Goal: Feedback & Contribution: Submit feedback/report problem

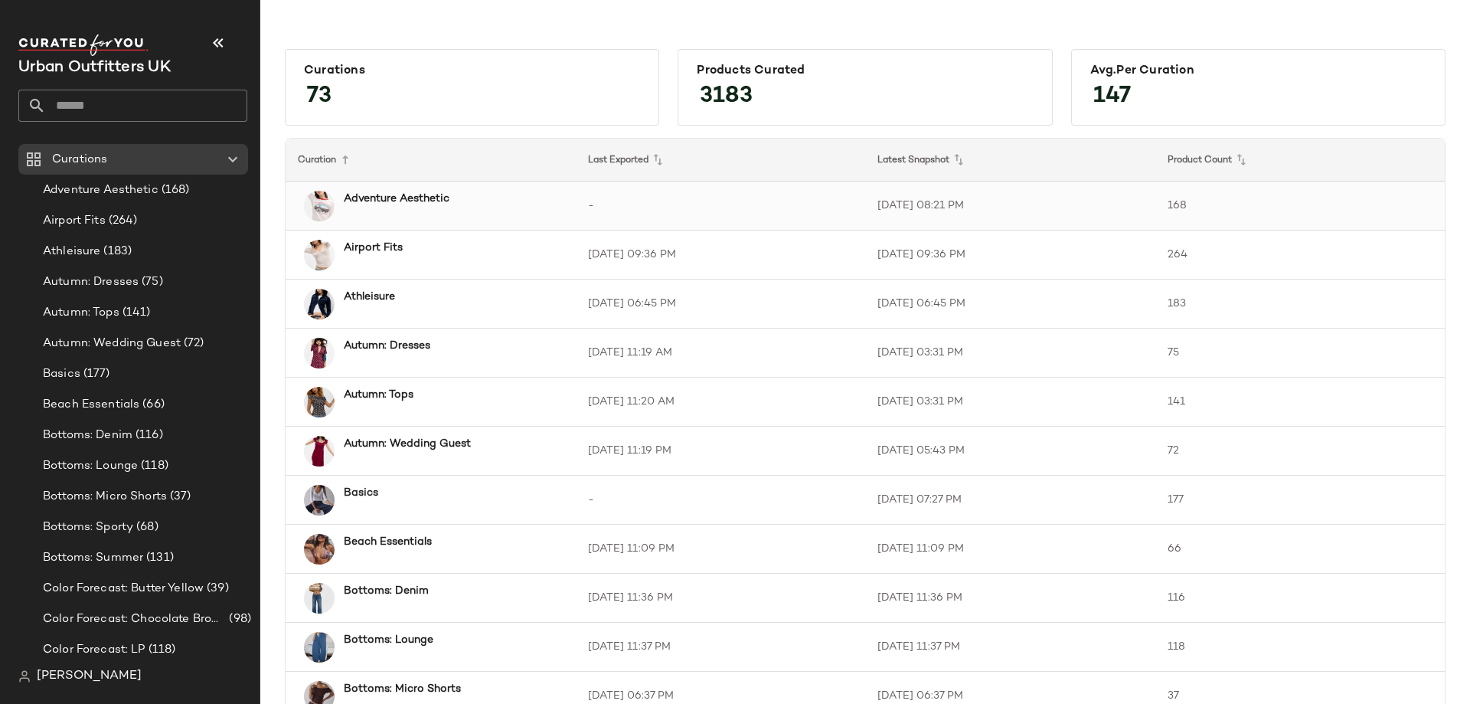
click at [472, 187] on td "Adventure Aesthetic" at bounding box center [431, 205] width 290 height 49
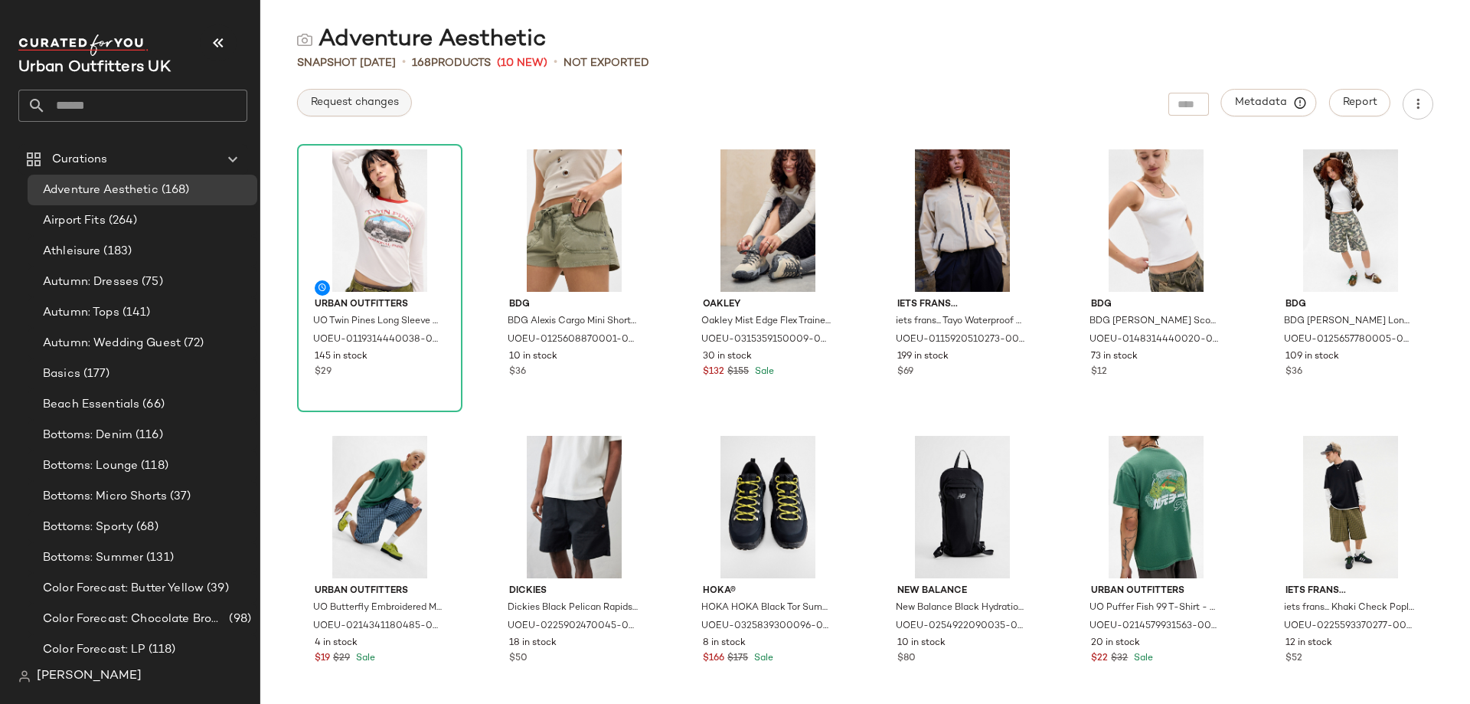
click at [350, 96] on span "Request changes" at bounding box center [354, 102] width 89 height 12
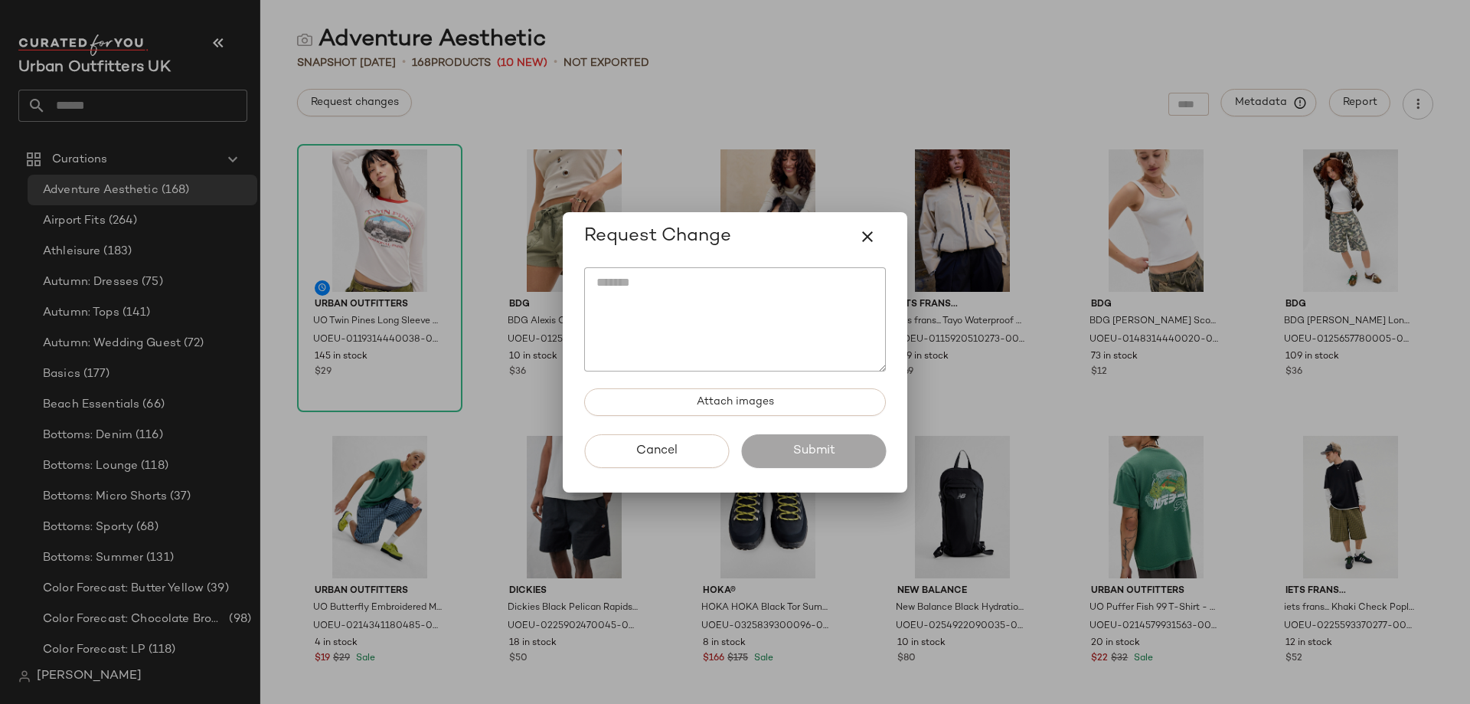
click at [652, 304] on textarea at bounding box center [735, 319] width 302 height 104
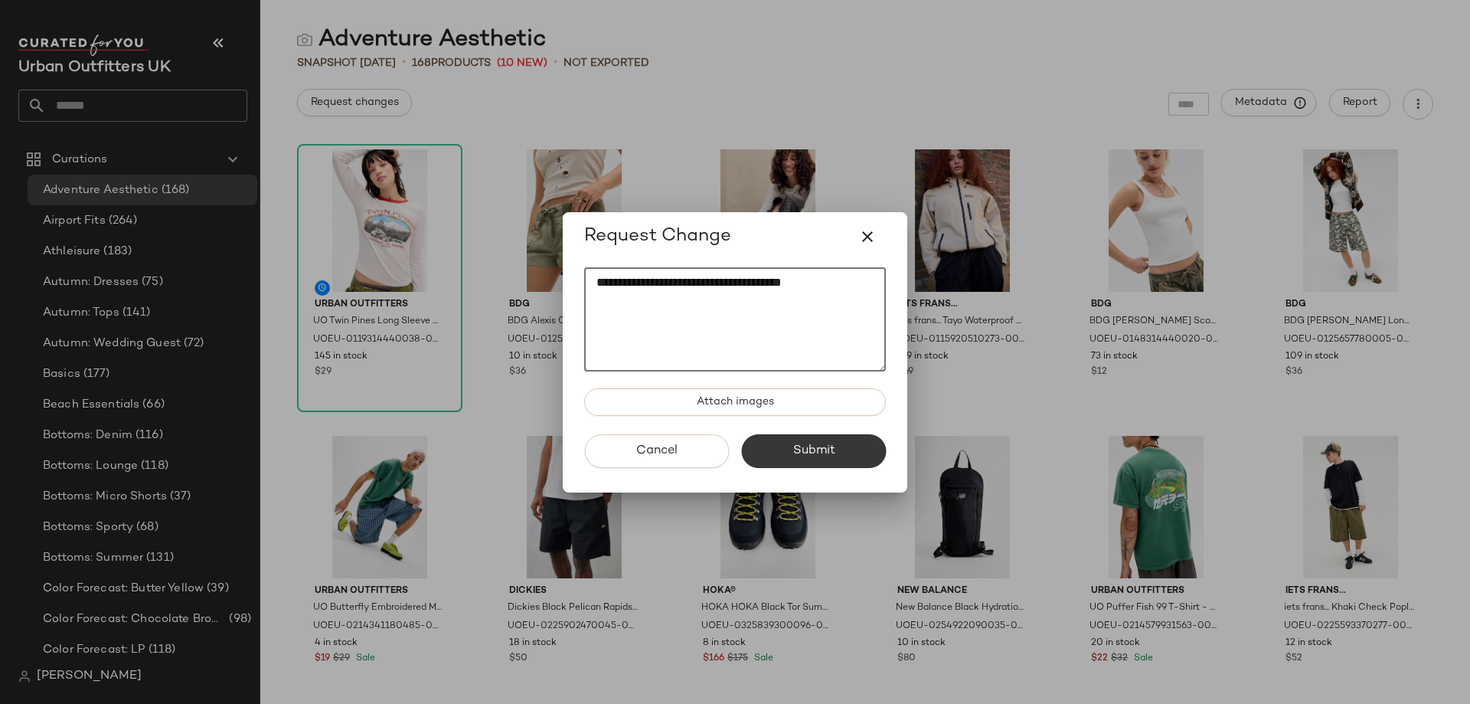
type textarea "**********"
click at [815, 449] on span "Submit" at bounding box center [813, 450] width 43 height 15
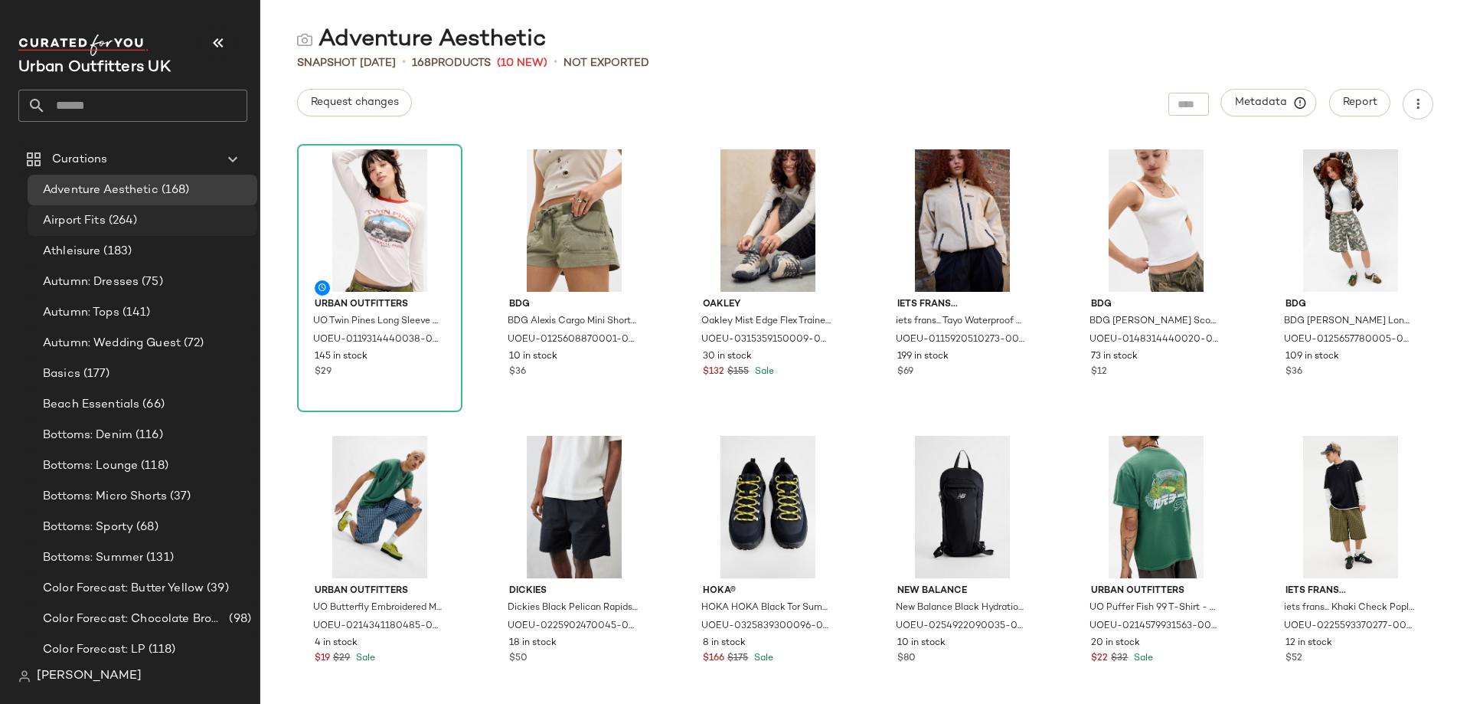
click at [113, 209] on div "Airport Fits (264)" at bounding box center [143, 220] width 230 height 31
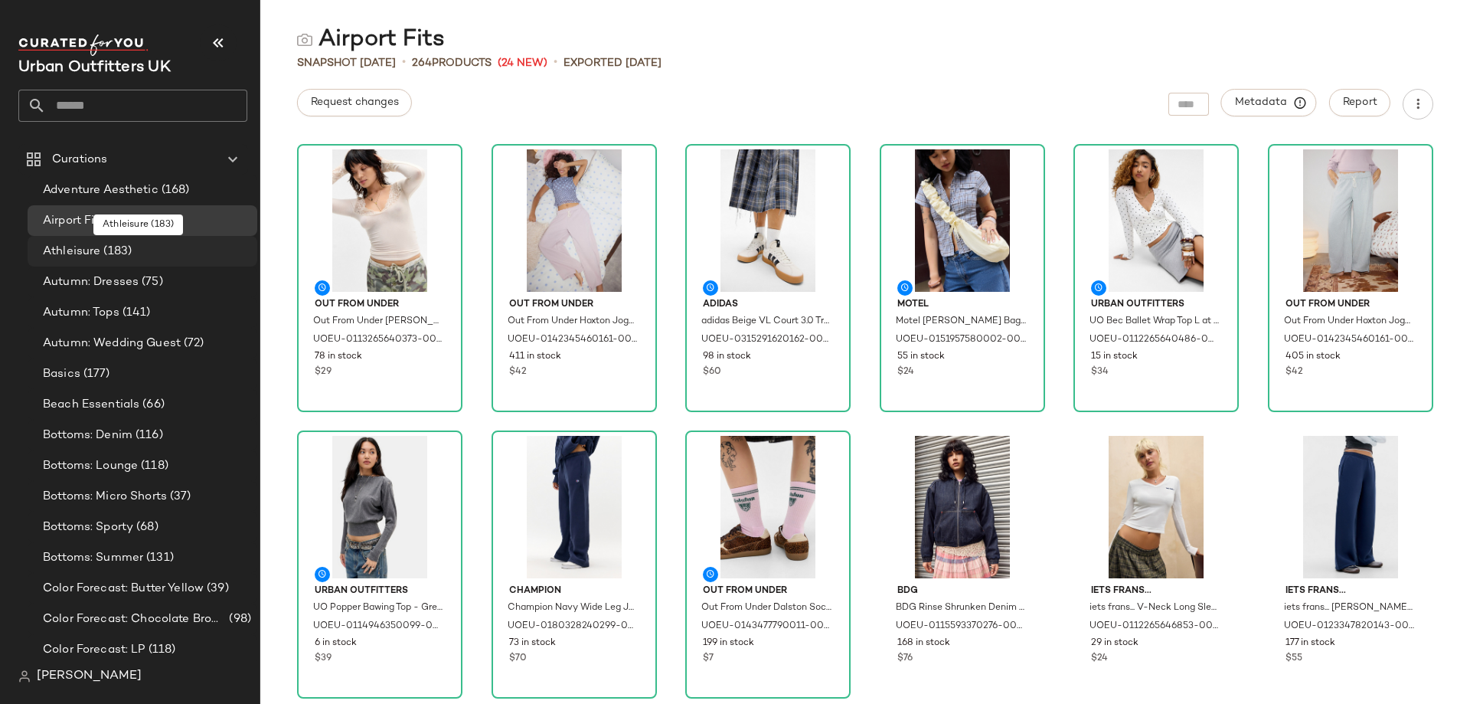
click at [160, 255] on div "Athleisure (183)" at bounding box center [144, 252] width 213 height 18
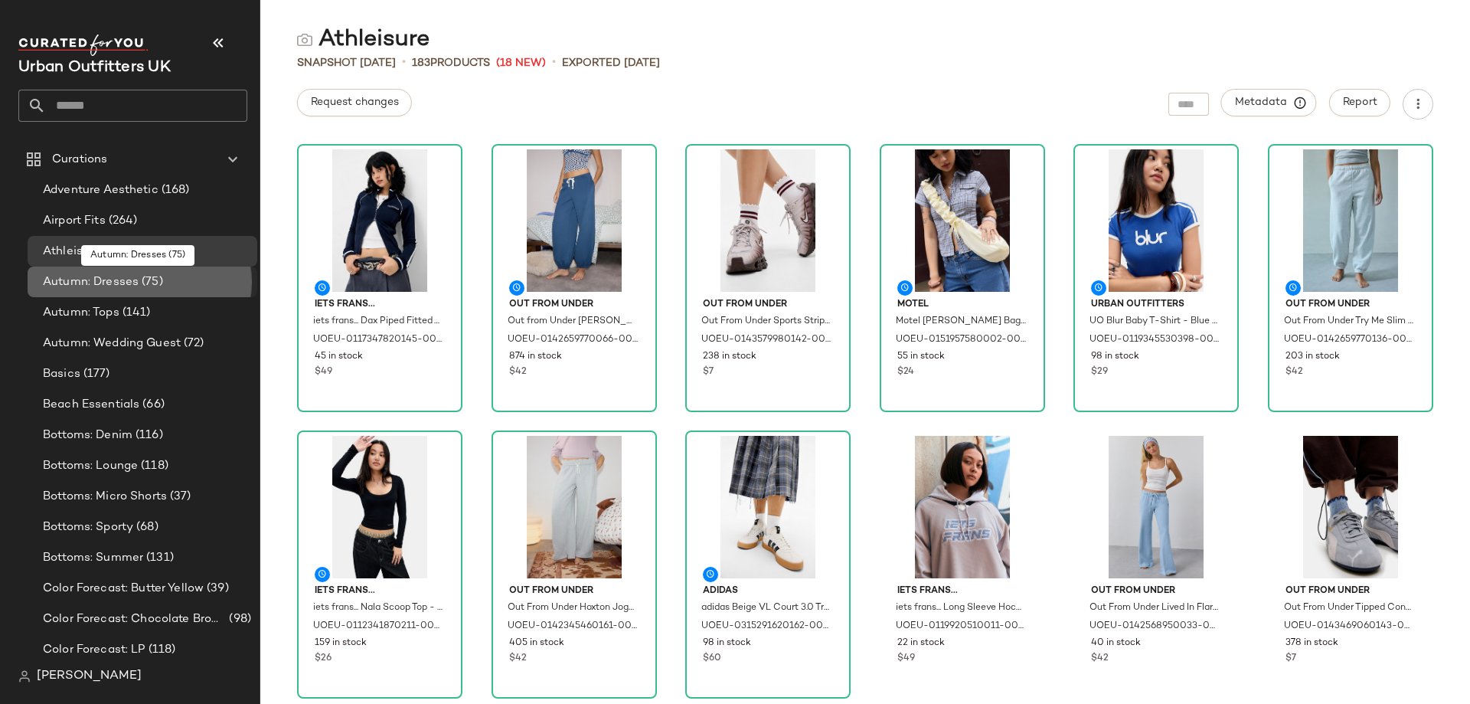
click at [161, 285] on span "(75)" at bounding box center [151, 282] width 24 height 18
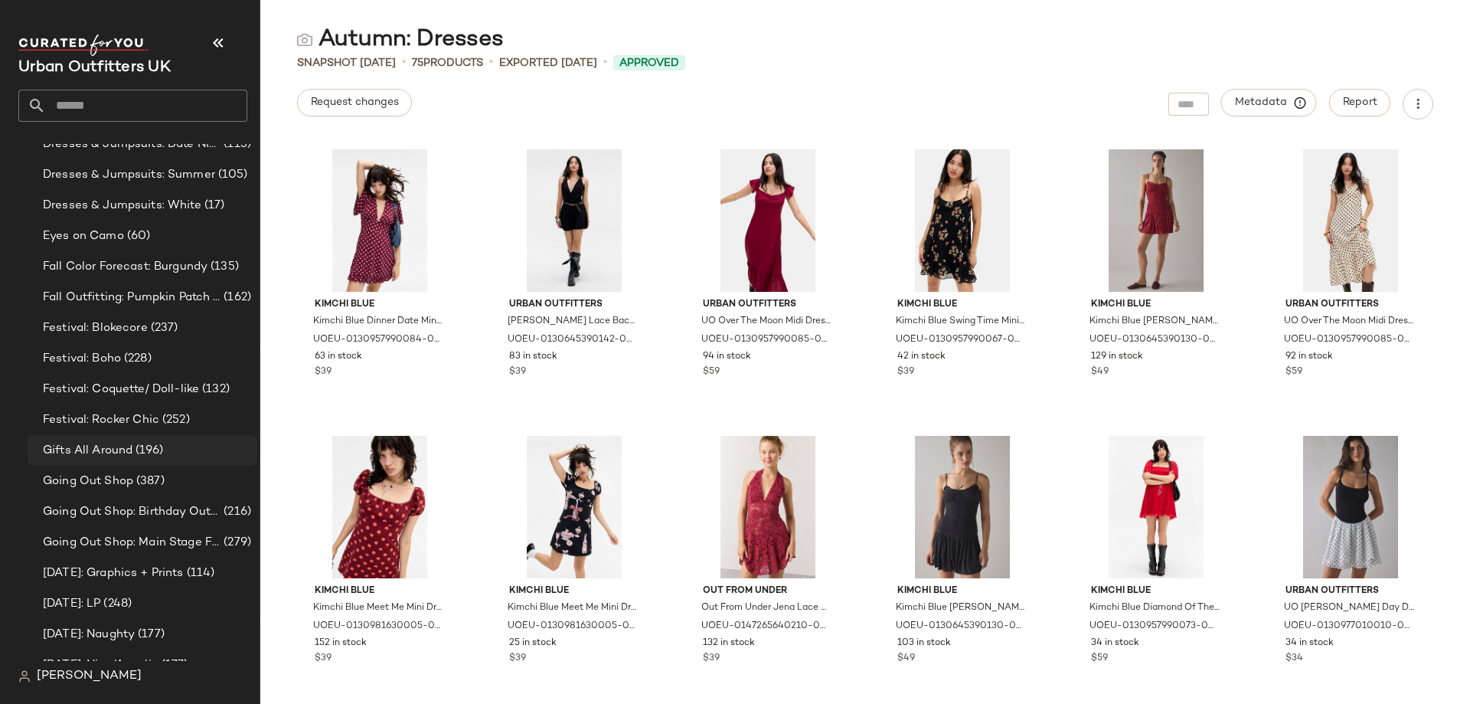
scroll to position [919, 0]
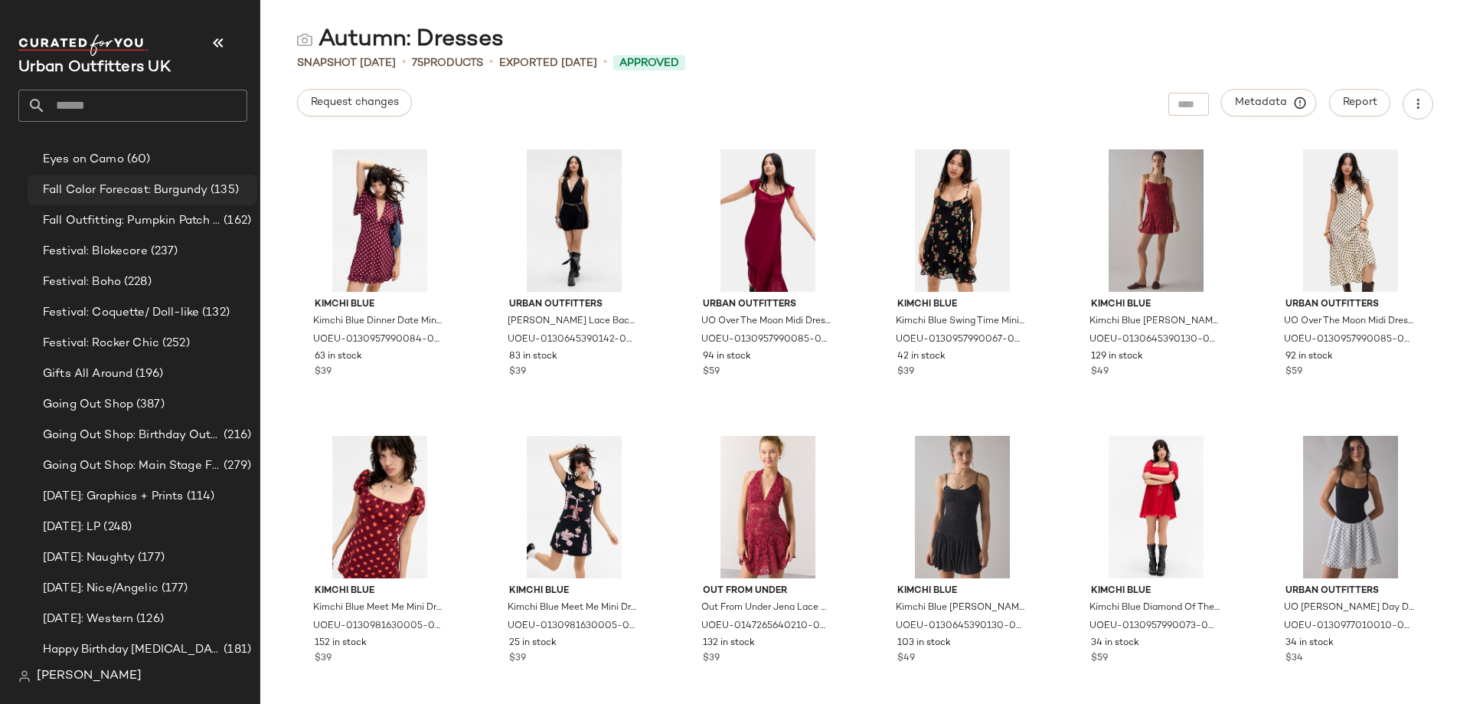
click at [152, 194] on span "Fall Color Forecast: Burgundy" at bounding box center [125, 190] width 165 height 18
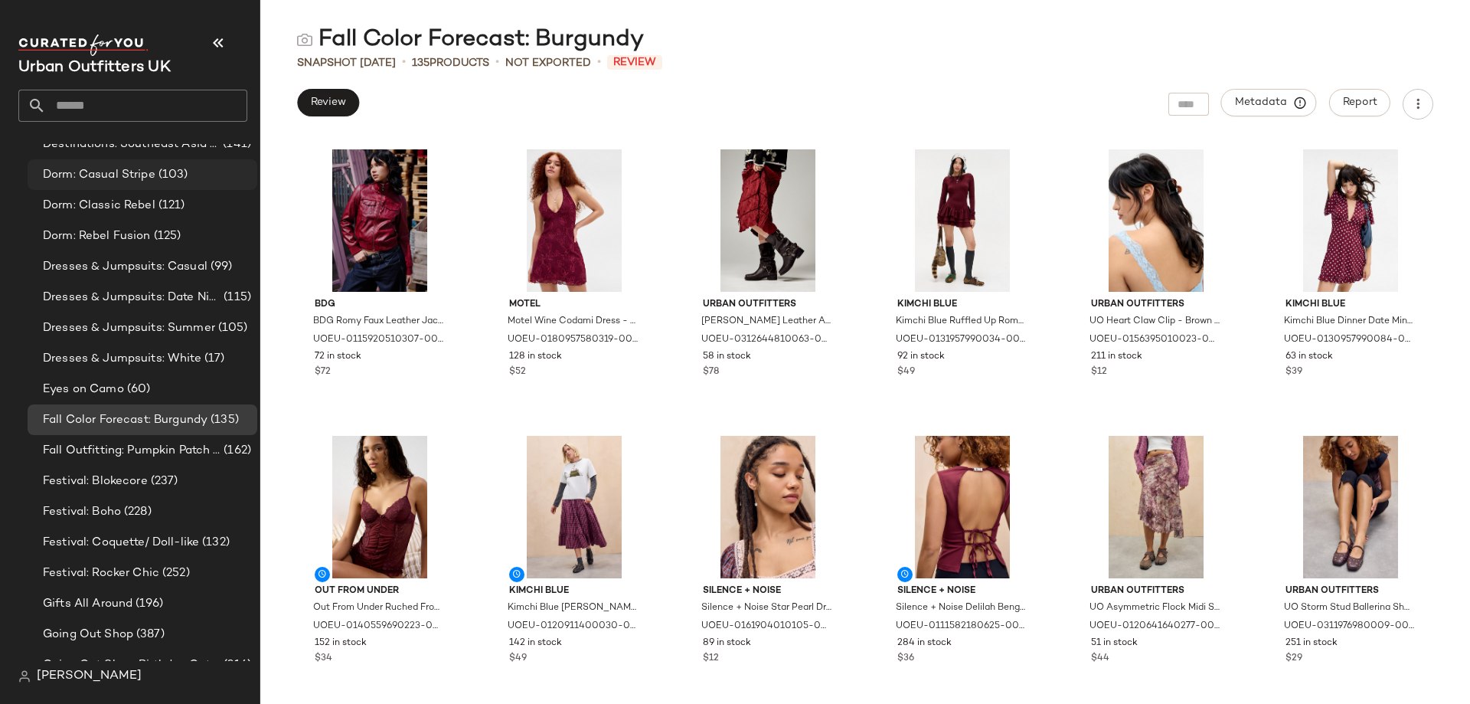
scroll to position [766, 0]
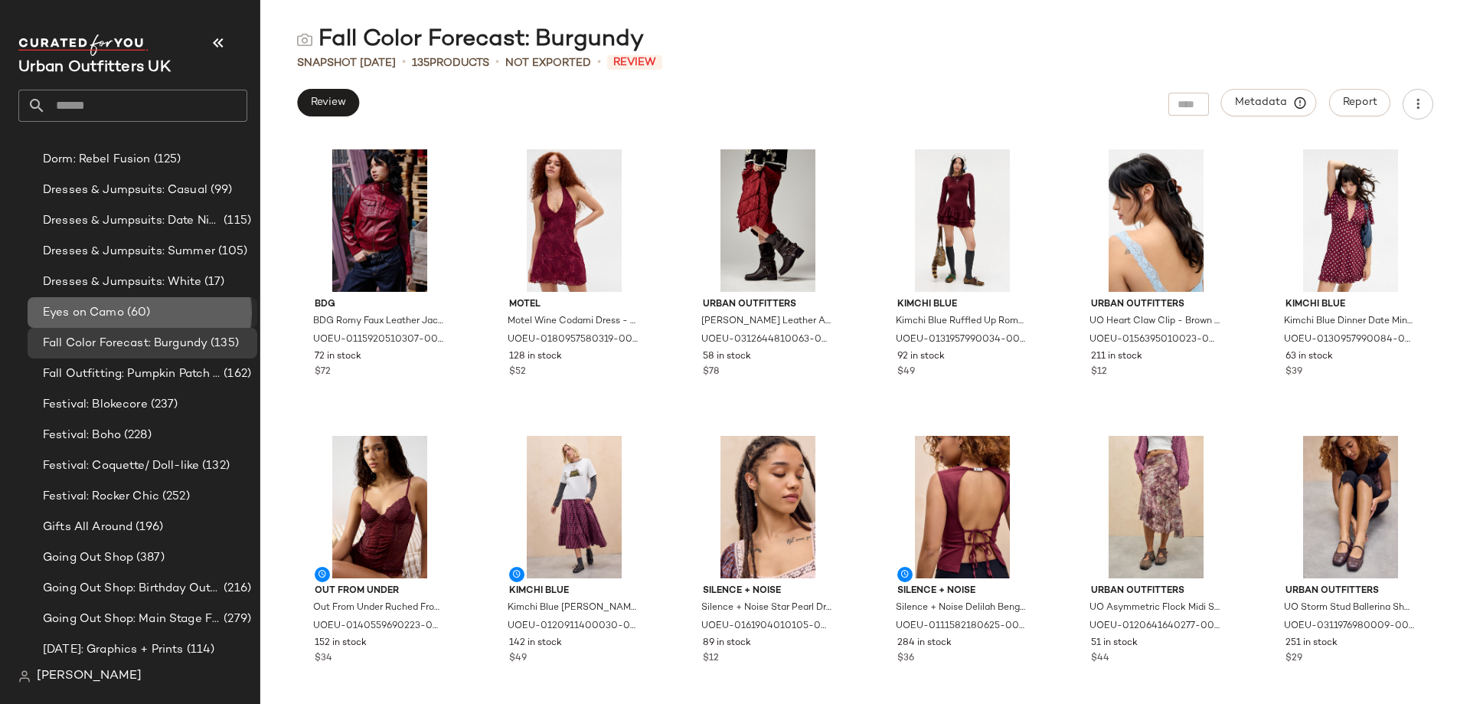
click at [128, 322] on div "Eyes on Camo (60)" at bounding box center [143, 312] width 230 height 31
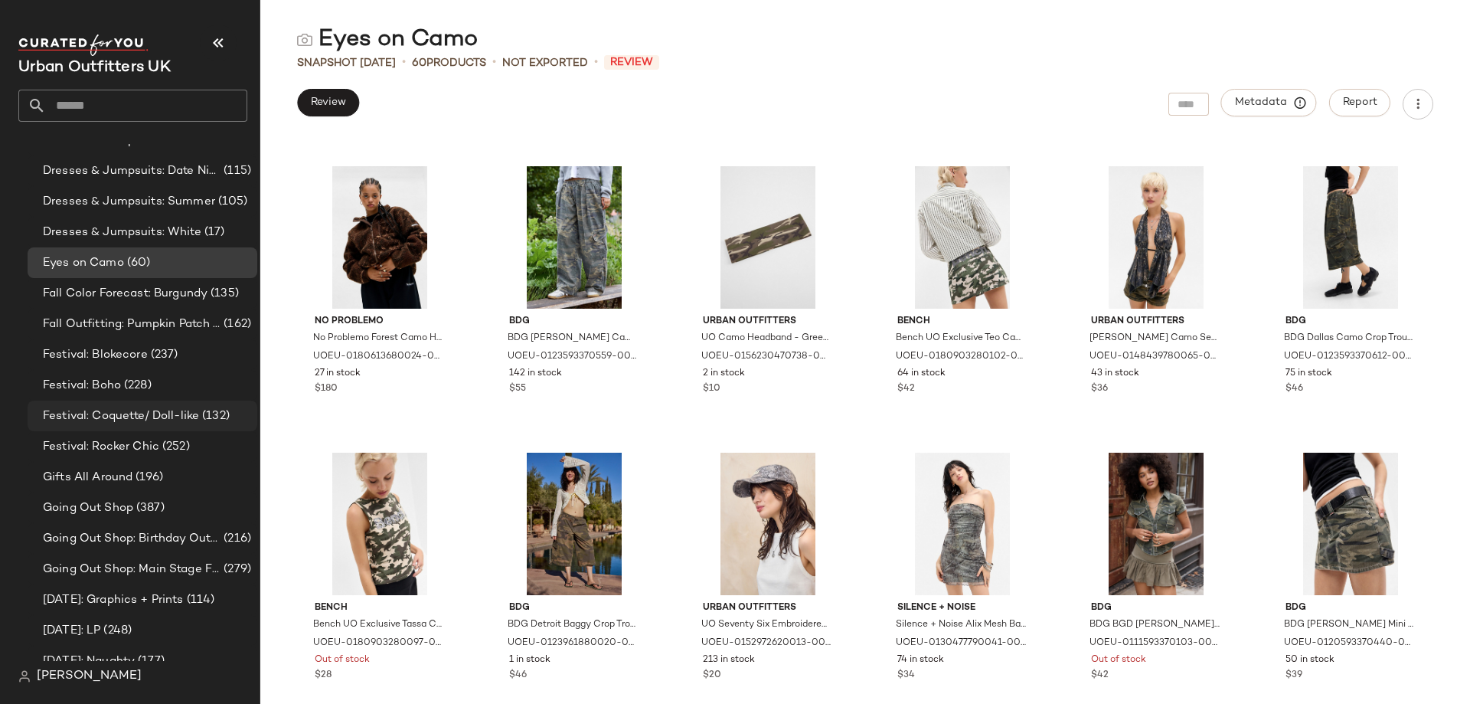
scroll to position [842, 0]
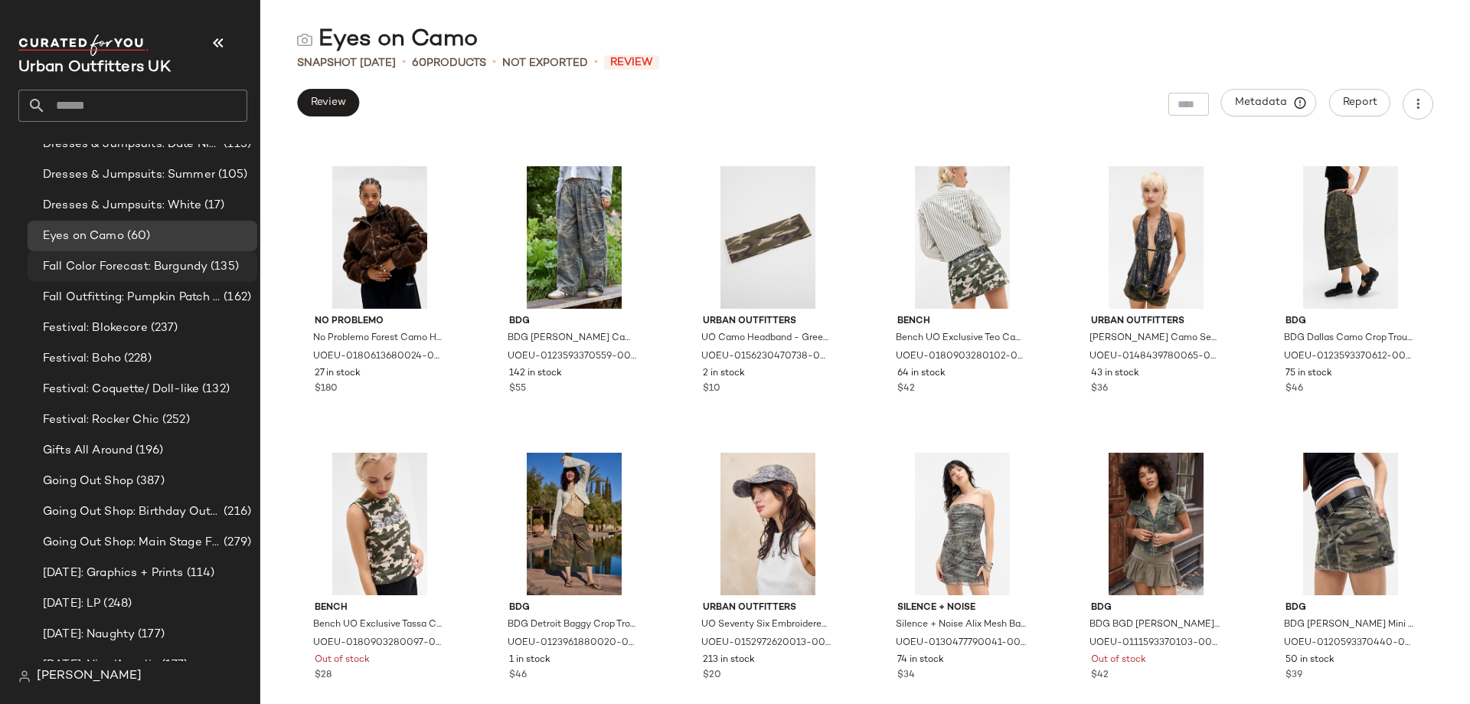
click at [162, 269] on span "Fall Color Forecast: Burgundy" at bounding box center [125, 267] width 165 height 18
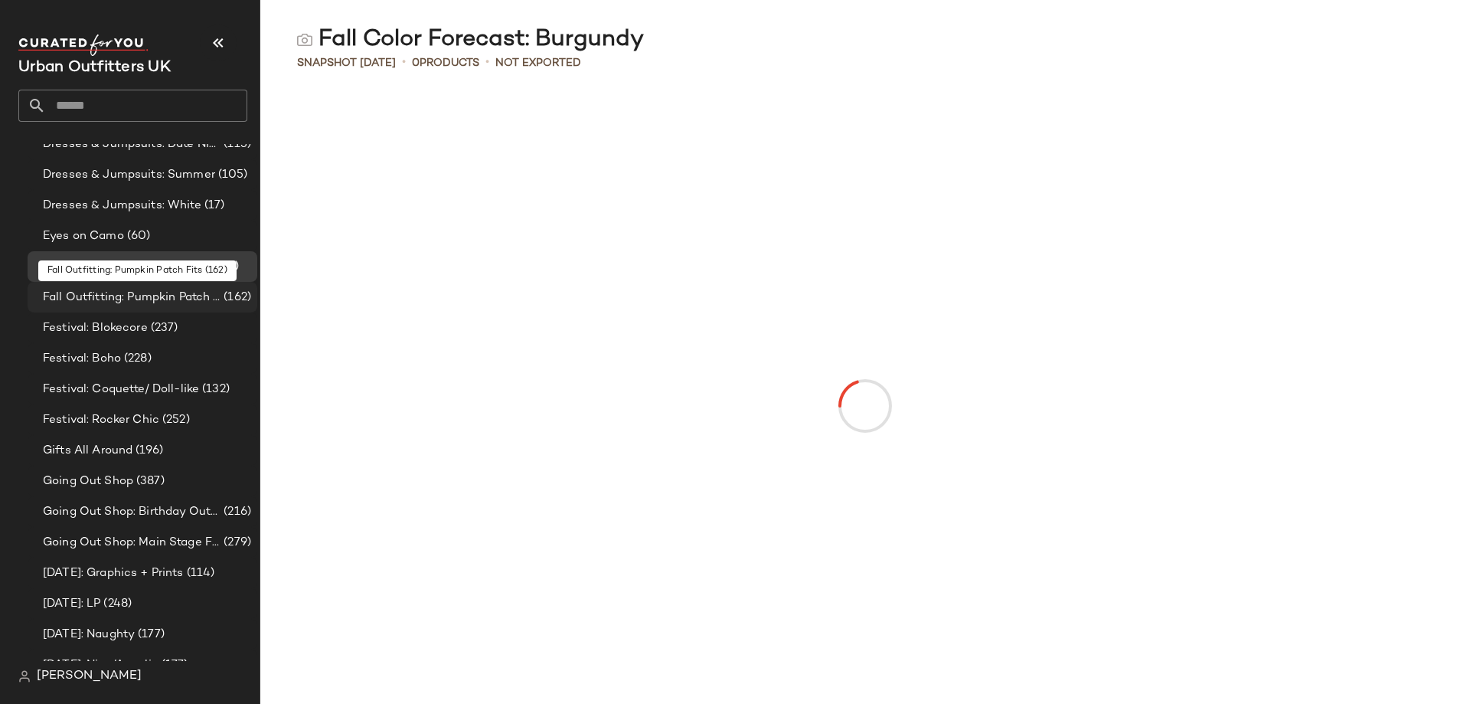
click at [165, 301] on span "Fall Outfitting: Pumpkin Patch Fits" at bounding box center [132, 298] width 178 height 18
